Goal: Task Accomplishment & Management: Complete application form

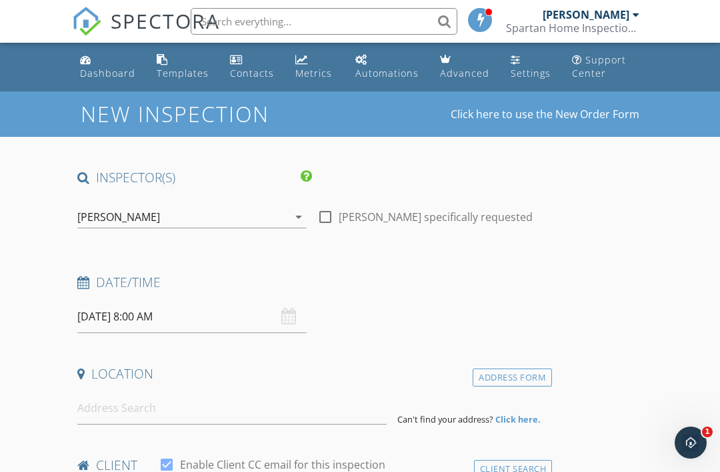
click at [279, 312] on input "[DATE] 8:00 AM" at bounding box center [191, 316] width 229 height 33
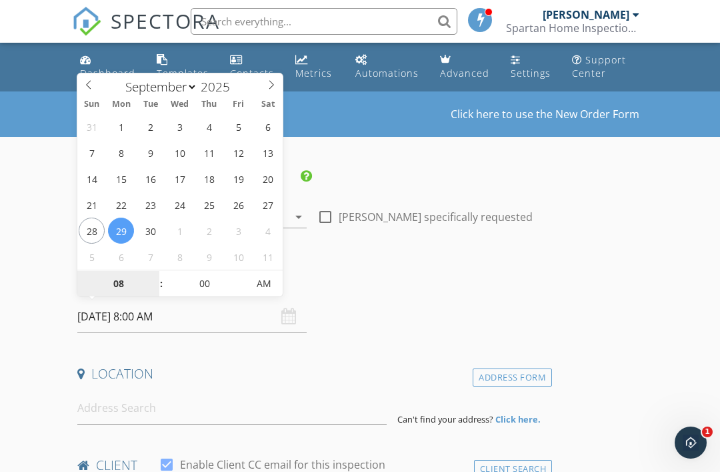
click at [141, 281] on input "08" at bounding box center [118, 284] width 82 height 27
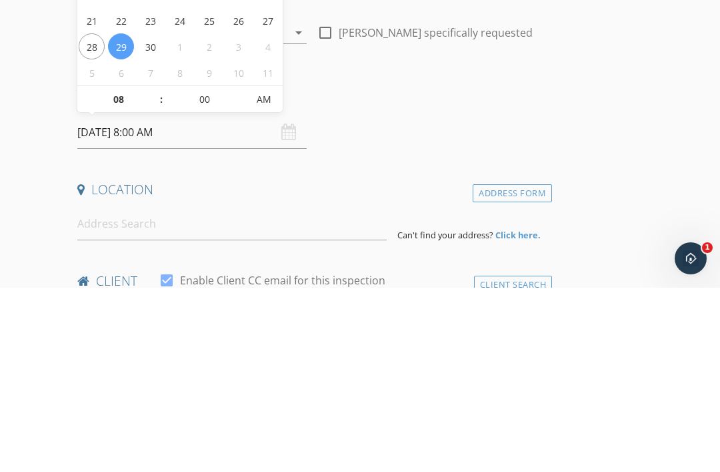
click at [156, 270] on span at bounding box center [154, 276] width 9 height 13
type input "[DATE] 9:00 AM"
type input "09"
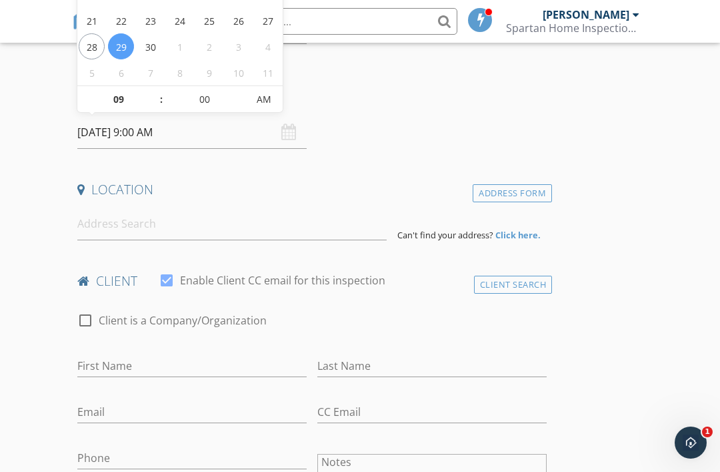
click at [159, 91] on span at bounding box center [154, 92] width 9 height 13
type input "[DATE] 10:00 AM"
click at [160, 95] on span ":" at bounding box center [161, 99] width 4 height 27
click at [143, 106] on input "10" at bounding box center [118, 100] width 82 height 27
type input "3"
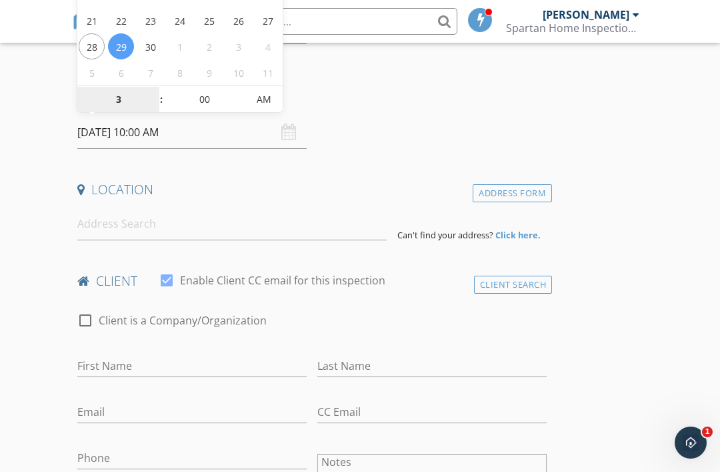
click at [264, 108] on span "AM" at bounding box center [263, 99] width 37 height 27
type input "[DATE] 3:00 PM"
type input "03"
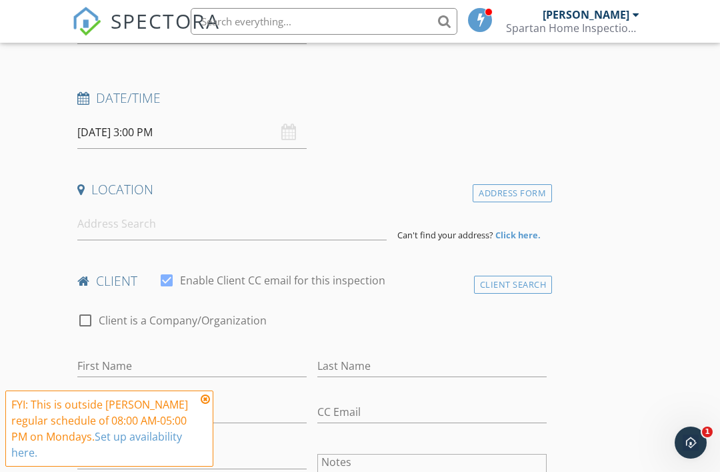
click at [422, 121] on div "Date/Time [DATE] 3:00 PM" at bounding box center [312, 118] width 480 height 59
click at [115, 222] on input at bounding box center [231, 223] width 309 height 33
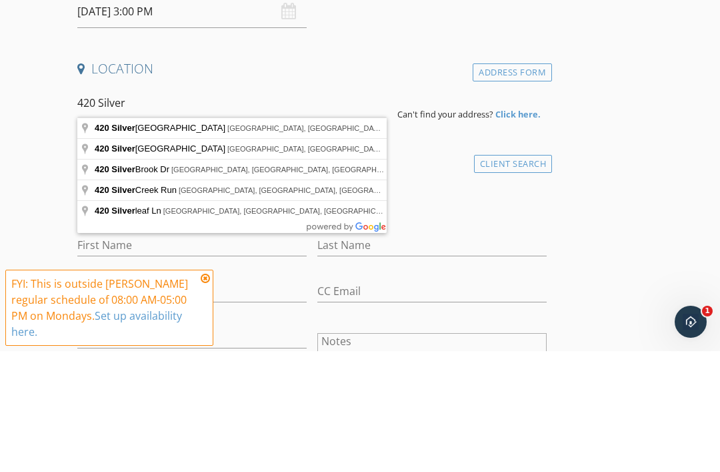
type input "[STREET_ADDRESS]"
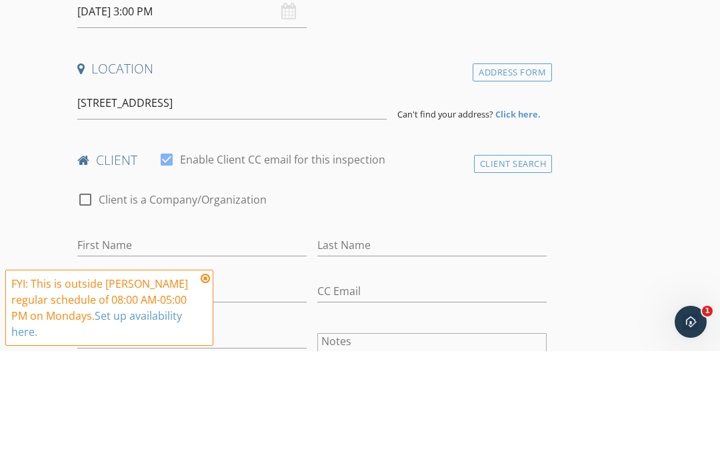
scroll to position [305, 0]
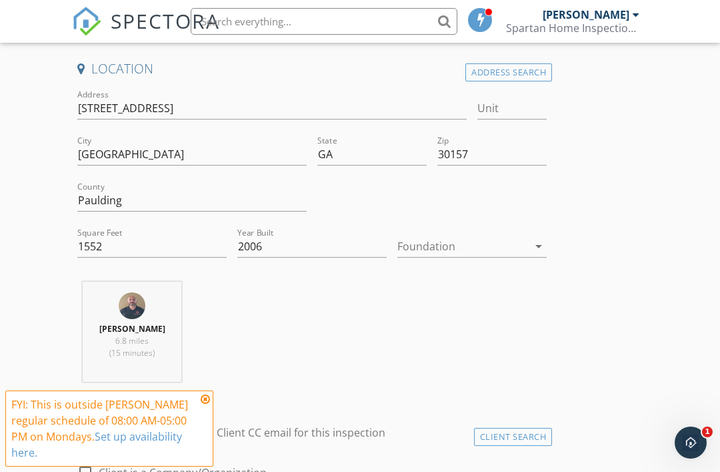
click at [539, 242] on icon "arrow_drop_down" at bounding box center [539, 246] width 16 height 16
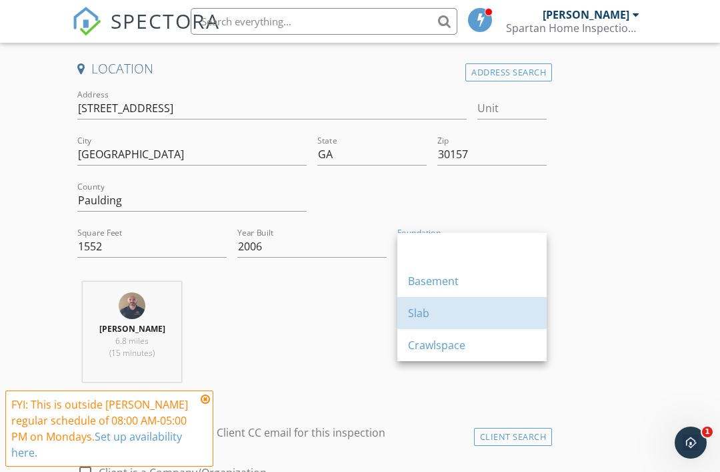
click at [462, 313] on div "Slab" at bounding box center [472, 313] width 128 height 16
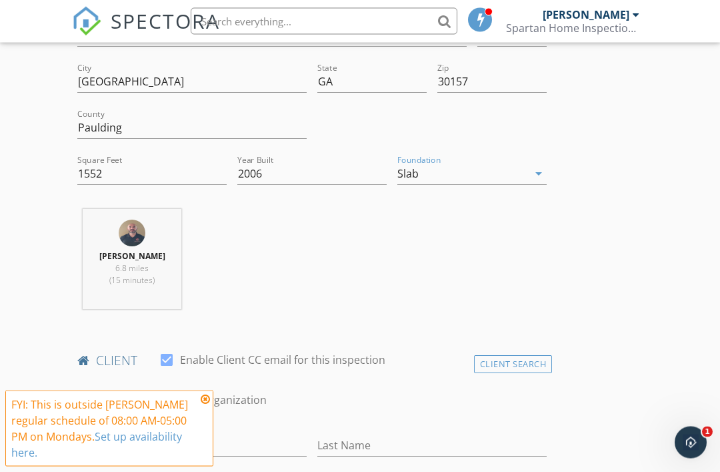
scroll to position [378, 0]
click at [202, 404] on icon at bounding box center [205, 399] width 9 height 11
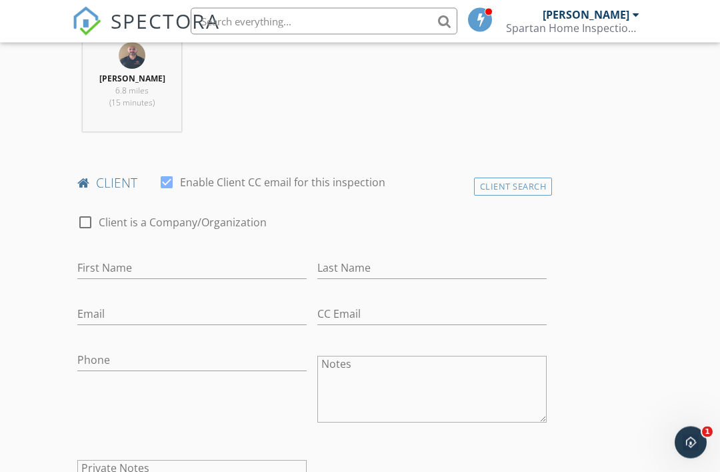
scroll to position [555, 0]
click at [201, 269] on input "First Name" at bounding box center [191, 268] width 229 height 22
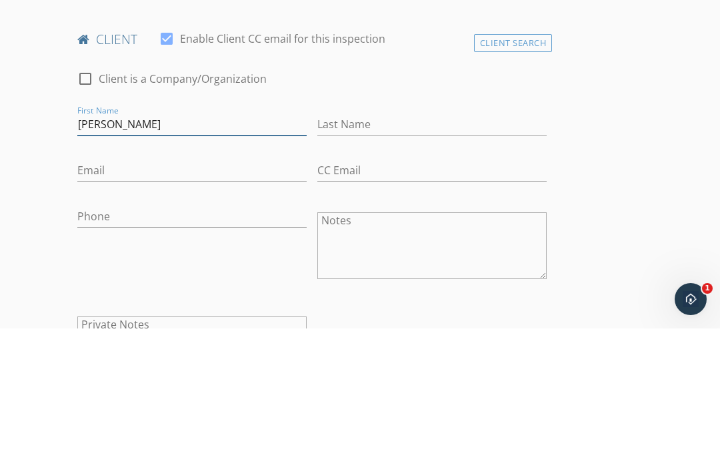
type input "[PERSON_NAME]"
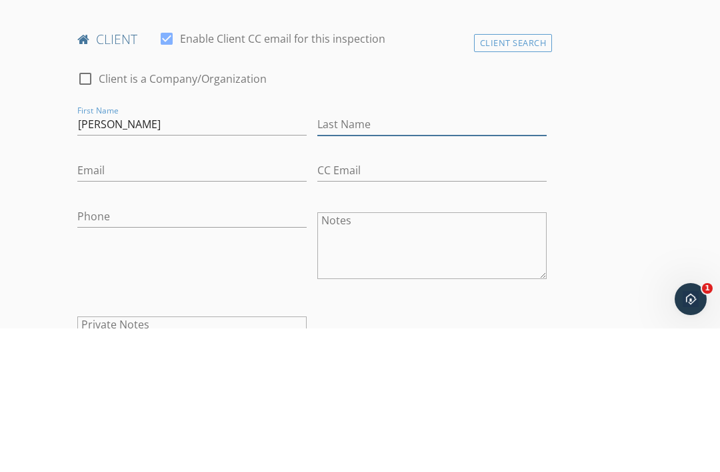
click at [377, 257] on input "Last Name" at bounding box center [431, 268] width 229 height 22
type input "[PERSON_NAME]"
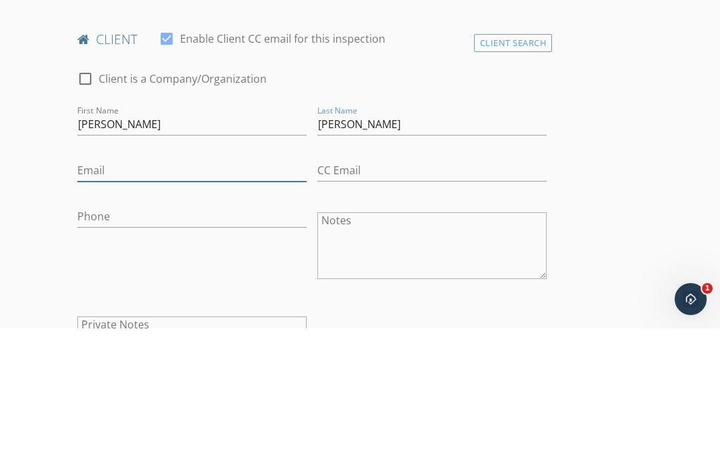
click at [117, 303] on input "Email" at bounding box center [191, 314] width 229 height 22
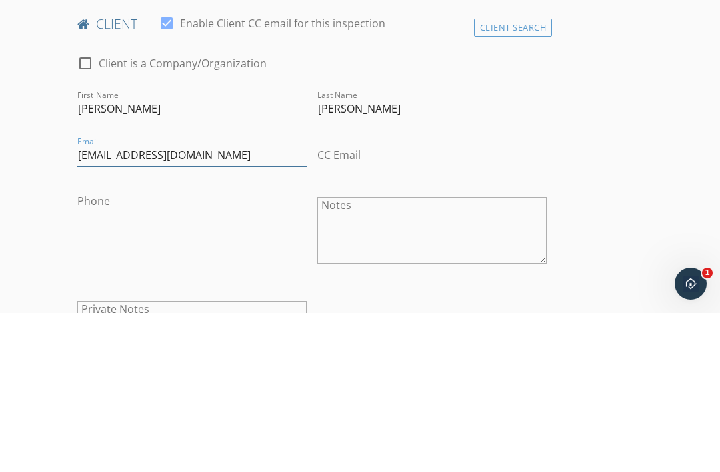
type input "Angiebrauner@gmail.com"
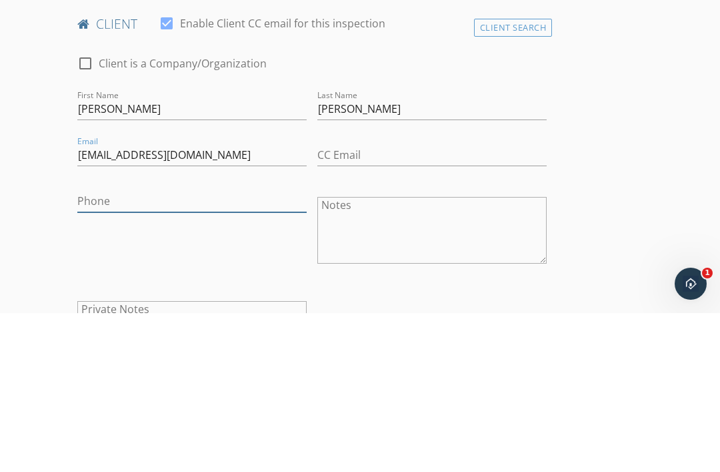
click at [115, 349] on input "Phone" at bounding box center [191, 360] width 229 height 22
type input "[PHONE_NUMBER]"
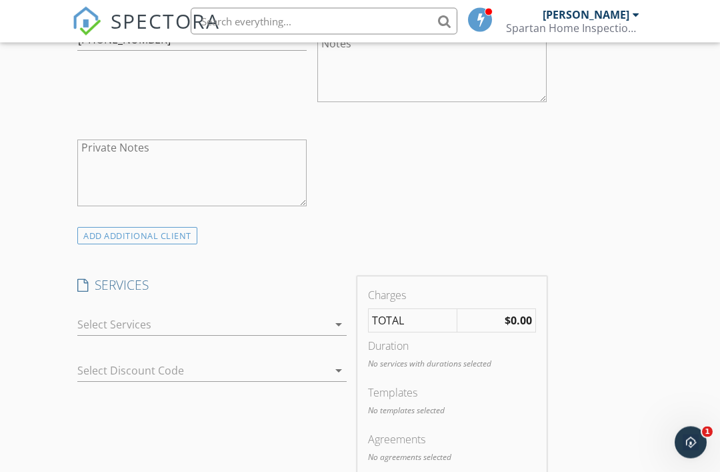
scroll to position [885, 0]
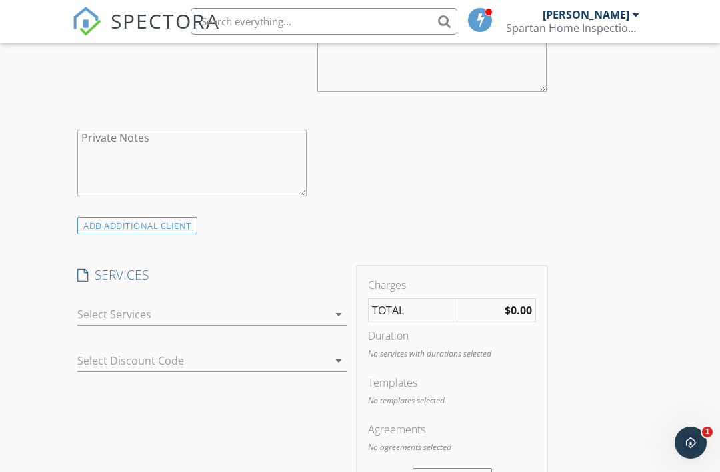
click at [336, 307] on icon "arrow_drop_down" at bounding box center [339, 314] width 16 height 16
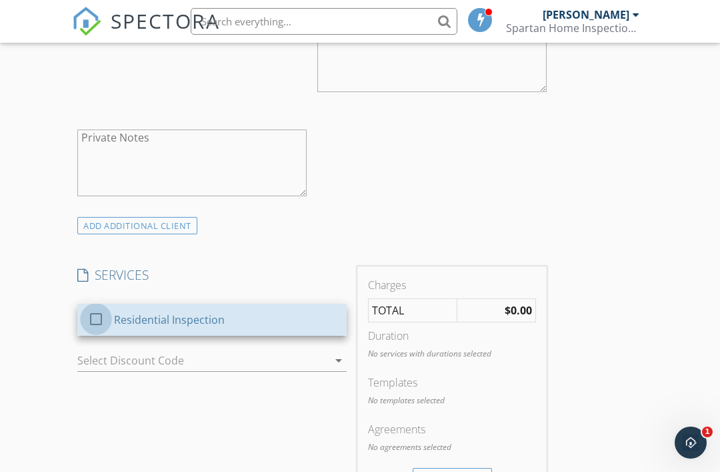
click at [99, 317] on div at bounding box center [96, 318] width 23 height 23
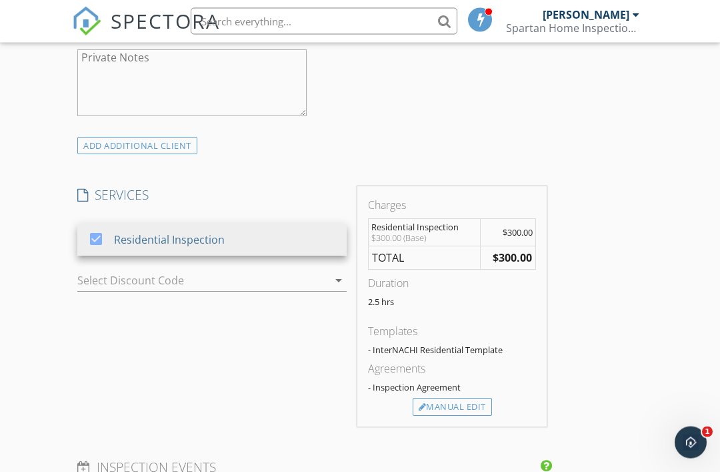
scroll to position [982, 0]
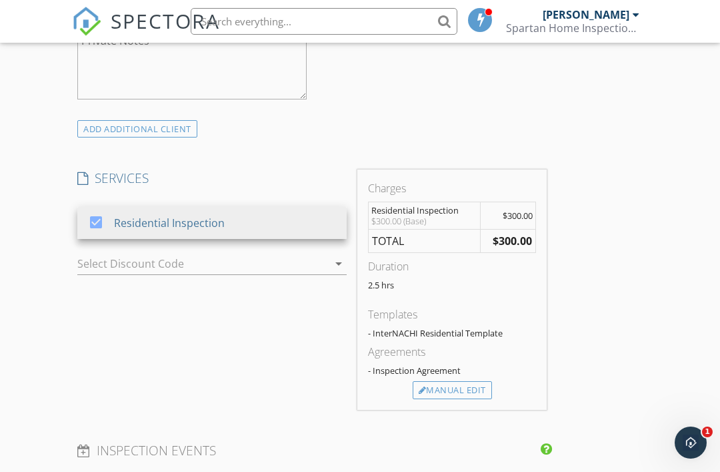
click at [479, 389] on div "Manual Edit" at bounding box center [452, 390] width 79 height 19
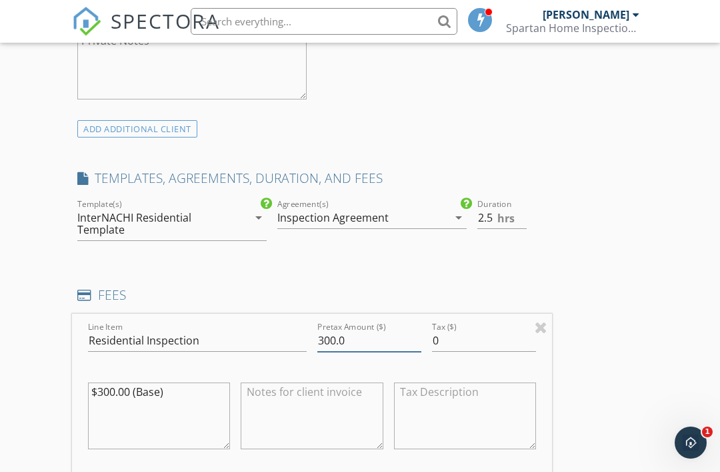
click at [366, 340] on input "300.0" at bounding box center [369, 340] width 104 height 22
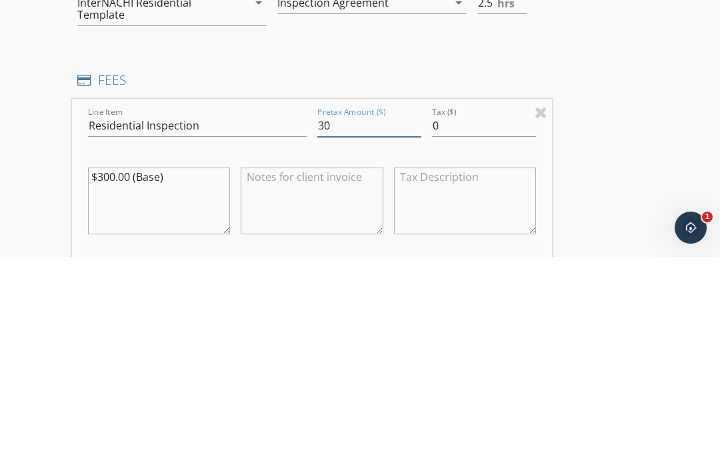
type input "3"
type input "525"
click at [634, 167] on div "INSPECTOR(S) check_box Lee Towne PRIMARY Lee Towne arrow_drop_down check_box_ou…" at bounding box center [360, 359] width 576 height 2345
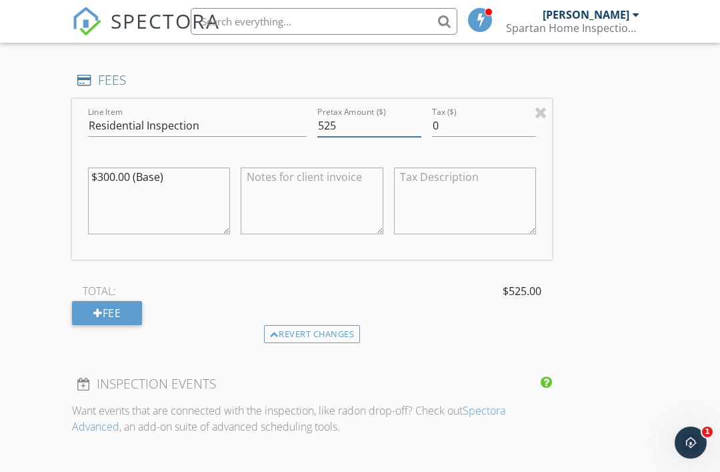
click at [400, 123] on input "525" at bounding box center [369, 126] width 104 height 22
type input "525.00"
click at [112, 173] on textarea "$300.00 (Base)" at bounding box center [159, 200] width 142 height 67
type textarea "$525.00 (Base)"
click at [630, 186] on div "INSPECTOR(S) check_box Lee Towne PRIMARY Lee Towne arrow_drop_down check_box_ou…" at bounding box center [360, 144] width 576 height 2345
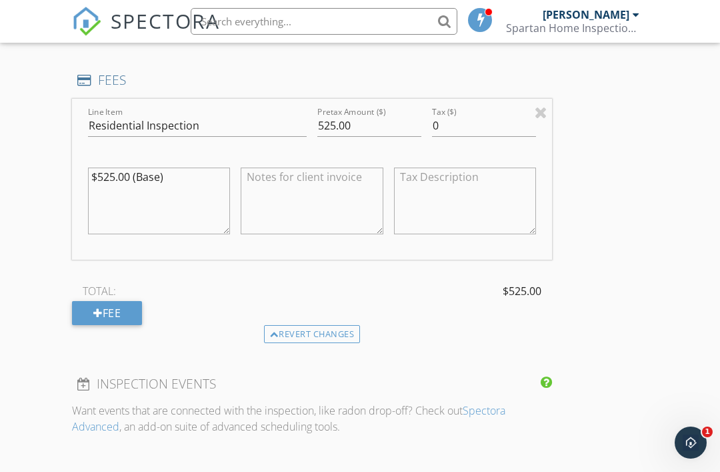
click at [268, 175] on textarea at bounding box center [312, 200] width 142 height 67
type textarea "R"
type textarea "Full Residential Inspection with certified WDO (termite) Inspection"
click at [606, 189] on div "INSPECTOR(S) check_box Lee Towne PRIMARY Lee Towne arrow_drop_down check_box_ou…" at bounding box center [360, 144] width 576 height 2345
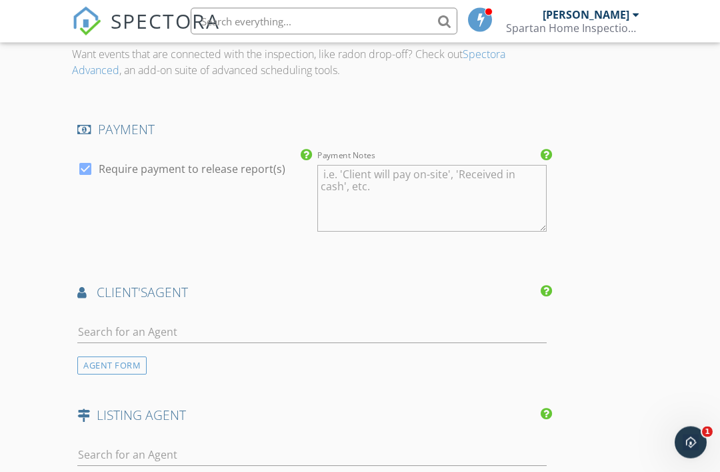
scroll to position [1591, 0]
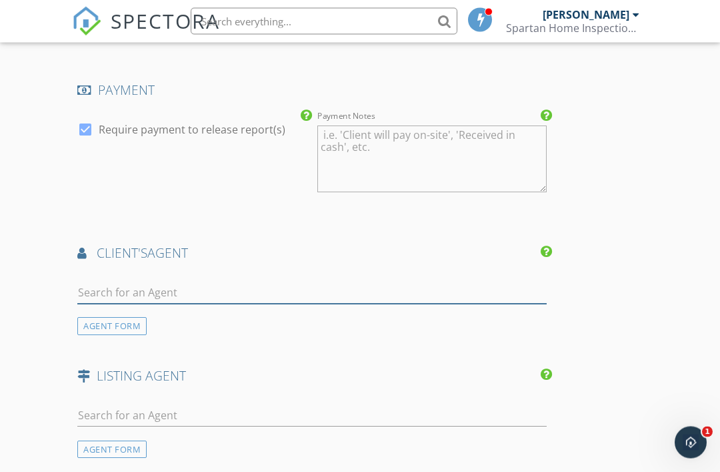
click at [119, 283] on input "text" at bounding box center [312, 293] width 470 height 22
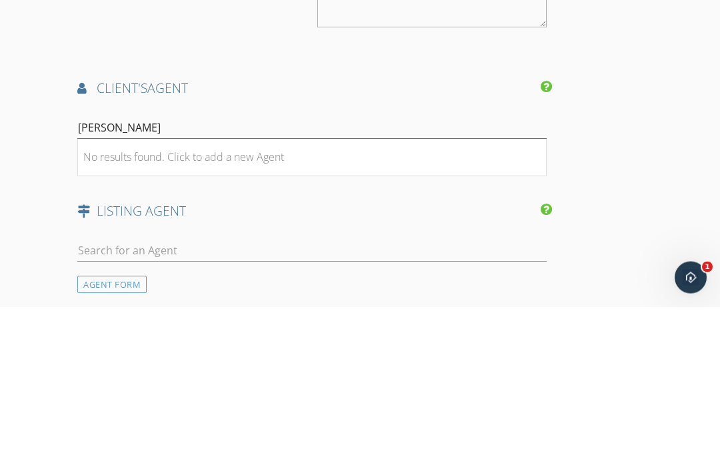
type input "[PERSON_NAME]"
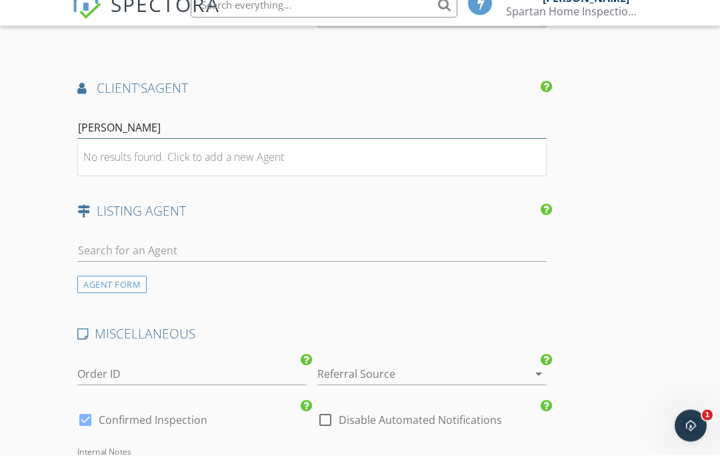
scroll to position [1740, 0]
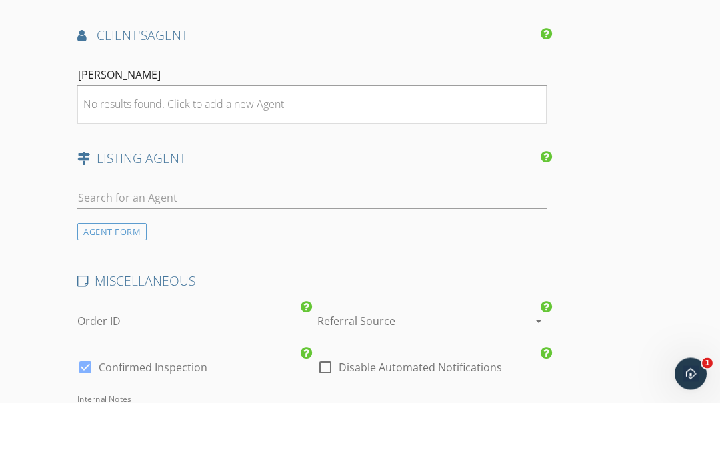
click at [225, 155] on li "No results found. Click to add a new Agent" at bounding box center [312, 173] width 468 height 37
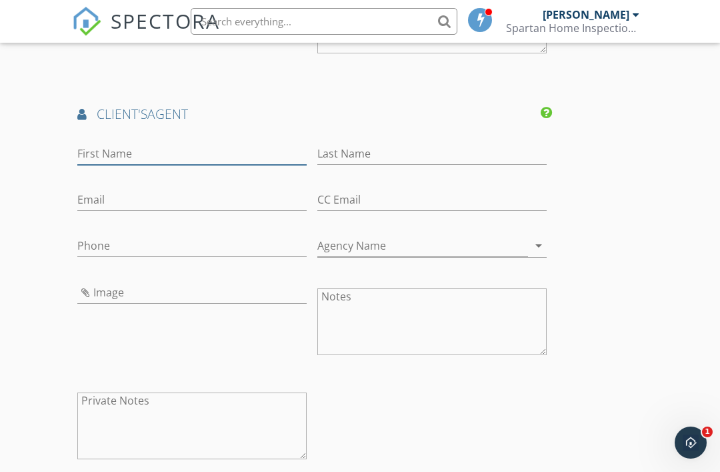
click at [127, 148] on input "First Name" at bounding box center [191, 154] width 229 height 22
type input "[PERSON_NAME]"
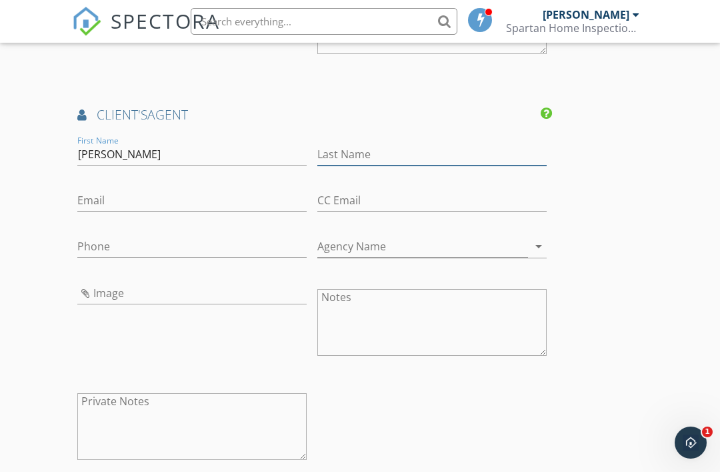
click at [374, 147] on input "Last Name" at bounding box center [431, 154] width 229 height 22
type input "Hill"
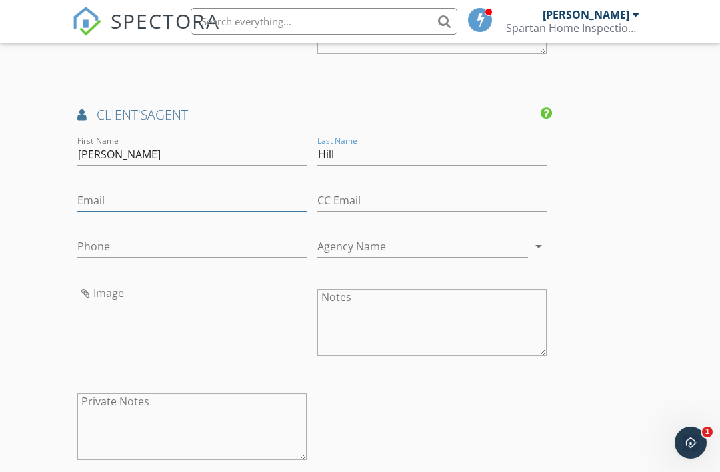
click at [96, 192] on input "Email" at bounding box center [191, 200] width 229 height 22
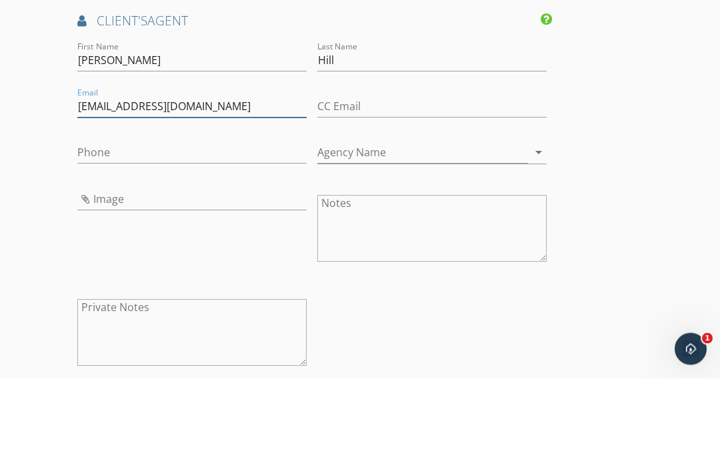
type input "[EMAIL_ADDRESS][DOMAIN_NAME]"
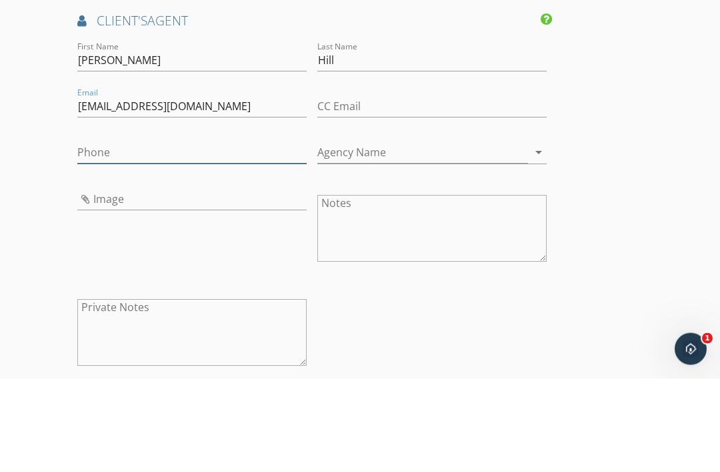
click at [101, 235] on input "Phone" at bounding box center [191, 246] width 229 height 22
type input "[PHONE_NUMBER]"
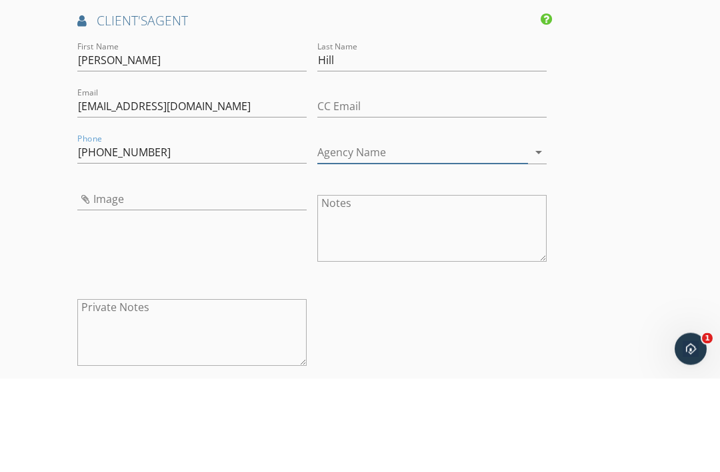
click at [541, 238] on icon "arrow_drop_down" at bounding box center [539, 246] width 16 height 16
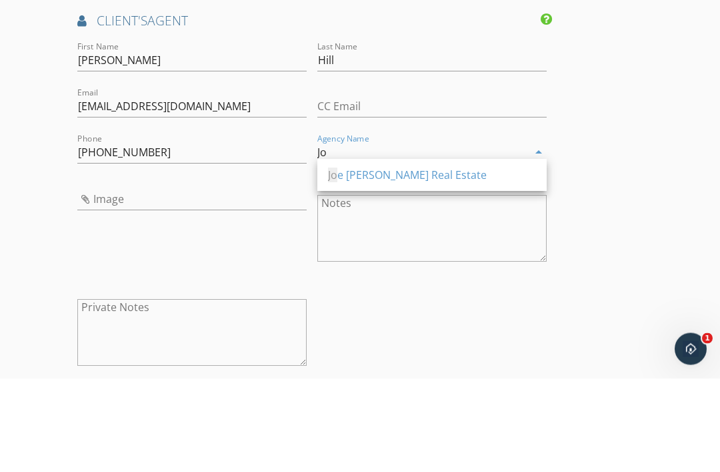
click at [368, 261] on div "Jo e Stockdale Real Estate" at bounding box center [432, 269] width 208 height 16
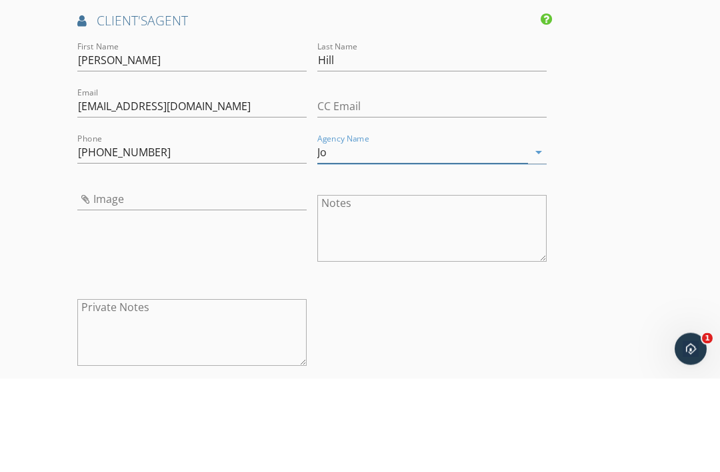
type input "[PERSON_NAME] Real Estate"
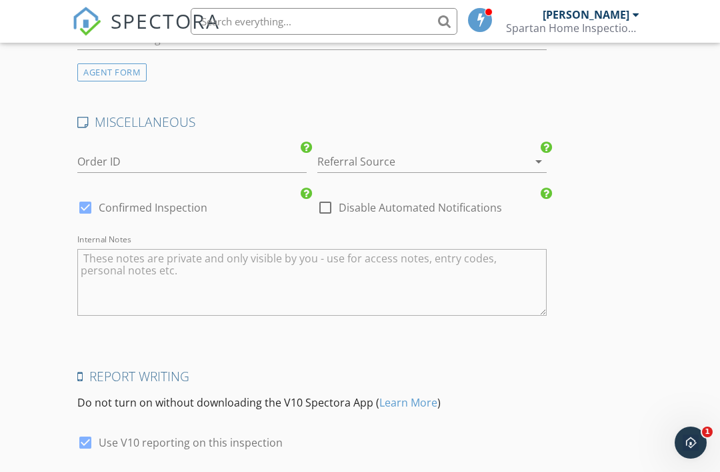
scroll to position [2258, 0]
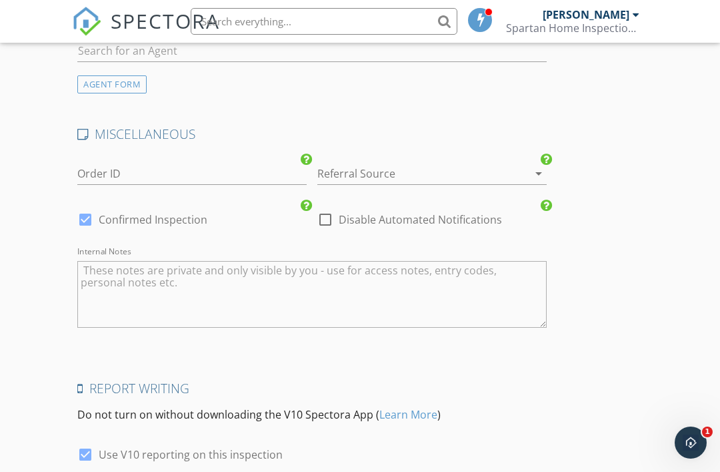
click at [542, 167] on icon "arrow_drop_down" at bounding box center [539, 173] width 16 height 16
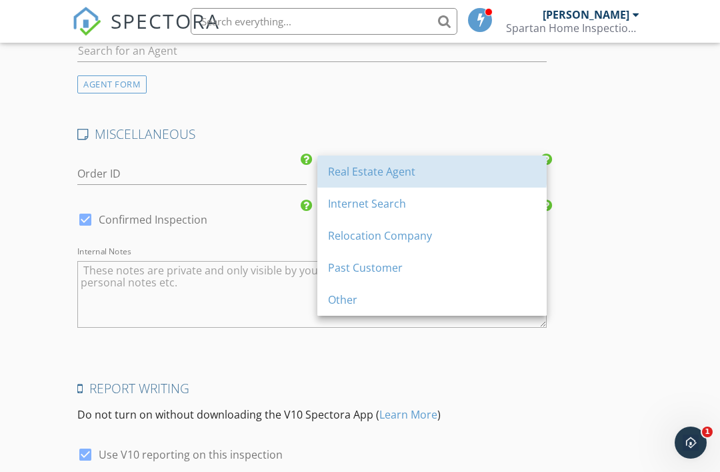
click at [356, 177] on div "Real Estate Agent" at bounding box center [432, 171] width 208 height 16
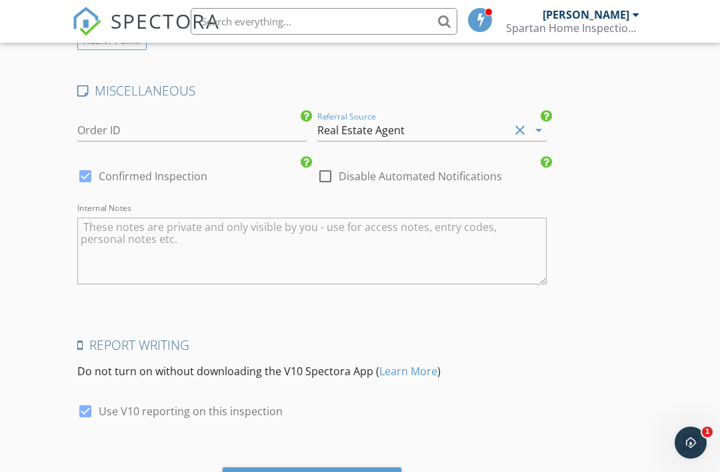
scroll to position [2324, 0]
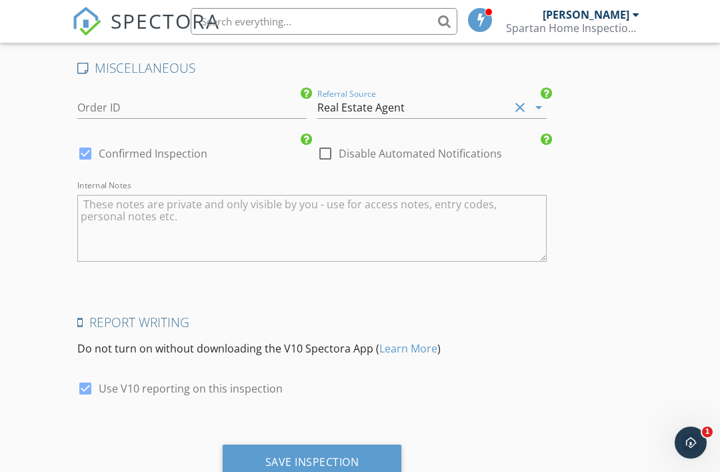
click at [298, 455] on div "Save Inspection" at bounding box center [312, 461] width 94 height 13
